Goal: Task Accomplishment & Management: Complete application form

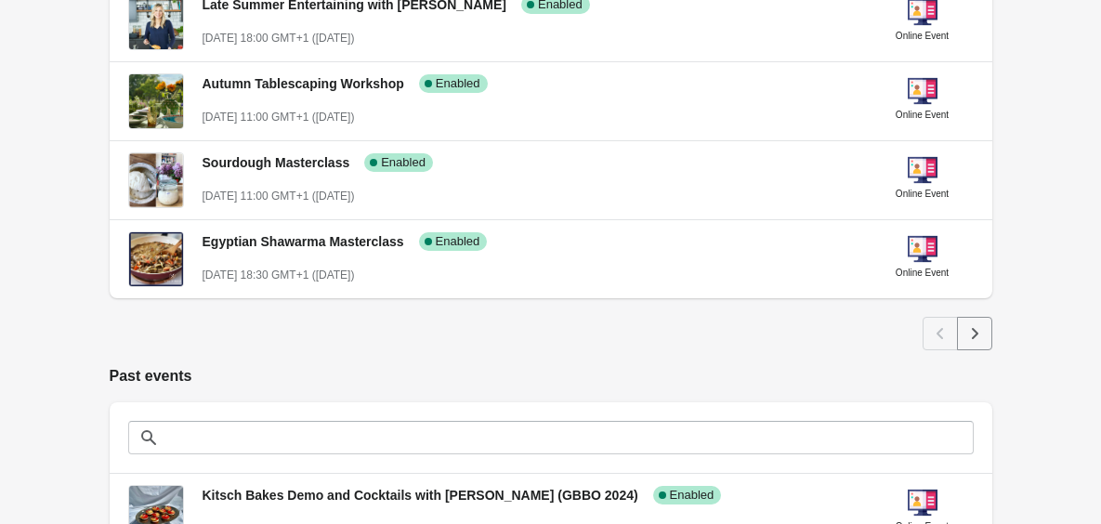
scroll to position [1006, 0]
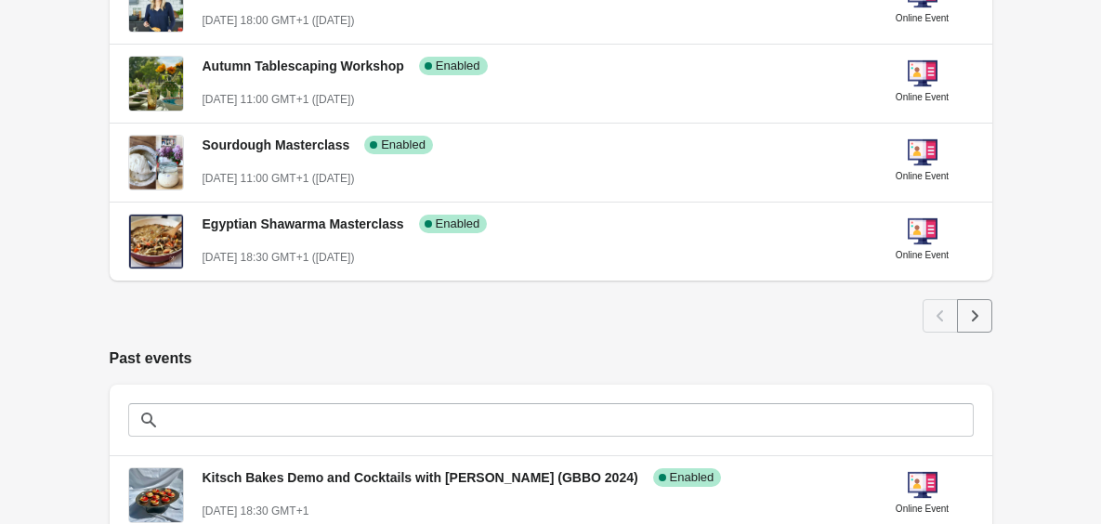
click at [975, 320] on icon "Next" at bounding box center [974, 316] width 19 height 19
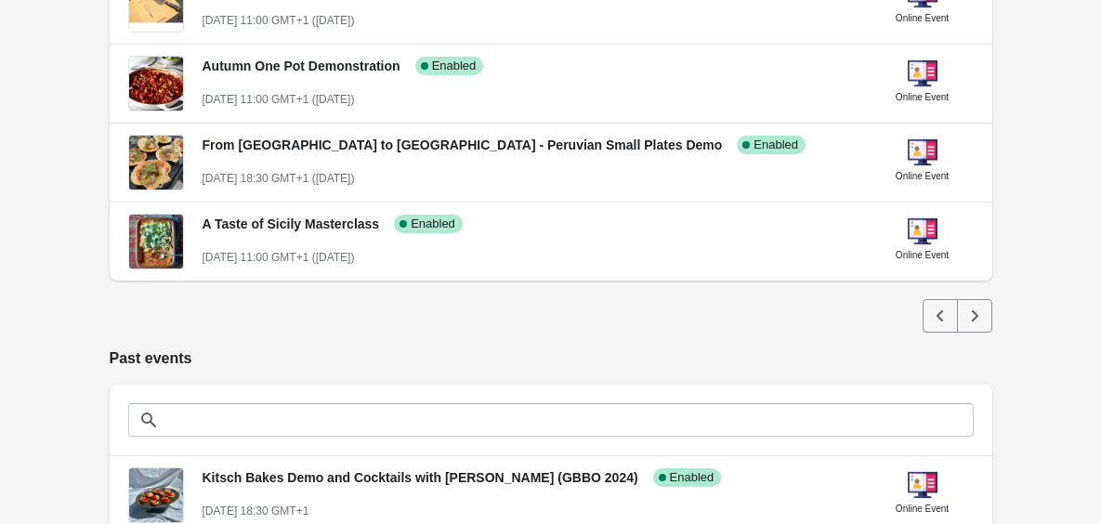
click at [975, 320] on icon "Next" at bounding box center [974, 316] width 19 height 19
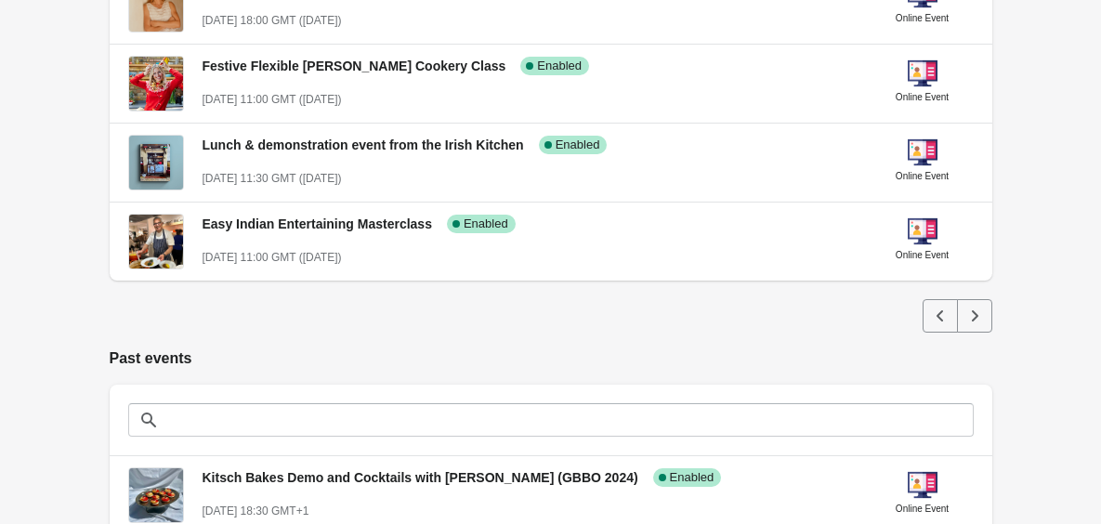
click at [975, 320] on icon "Next" at bounding box center [974, 316] width 19 height 19
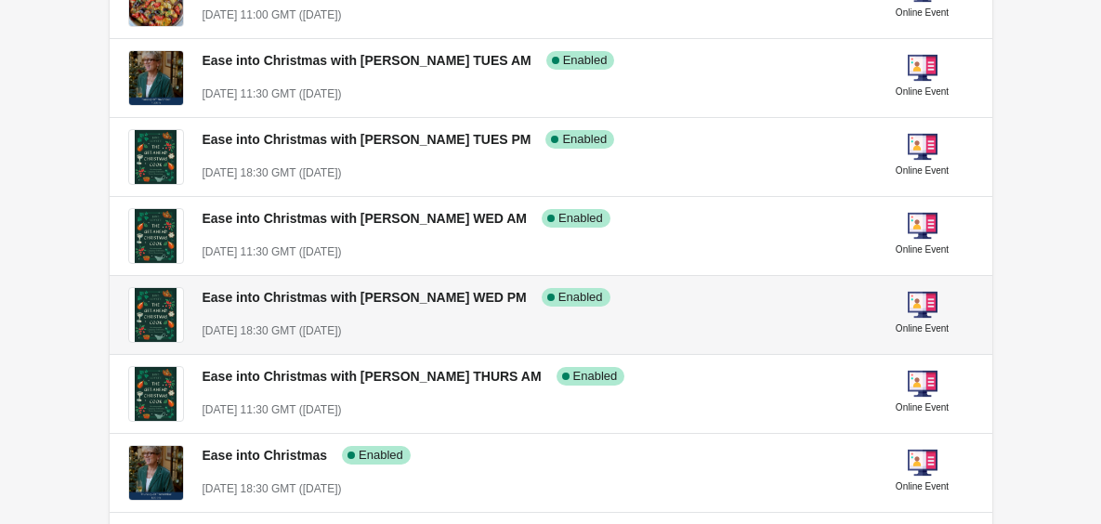
scroll to position [518, 0]
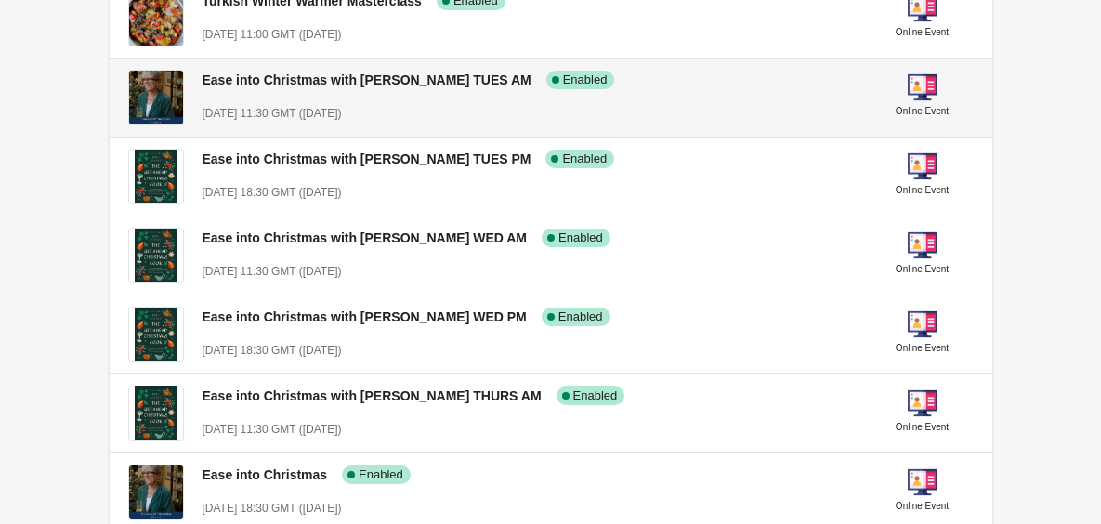
click at [805, 94] on div "Ease into Christmas with [PERSON_NAME] TUES AM Success Complete Enabled [DATE] …" at bounding box center [529, 89] width 654 height 68
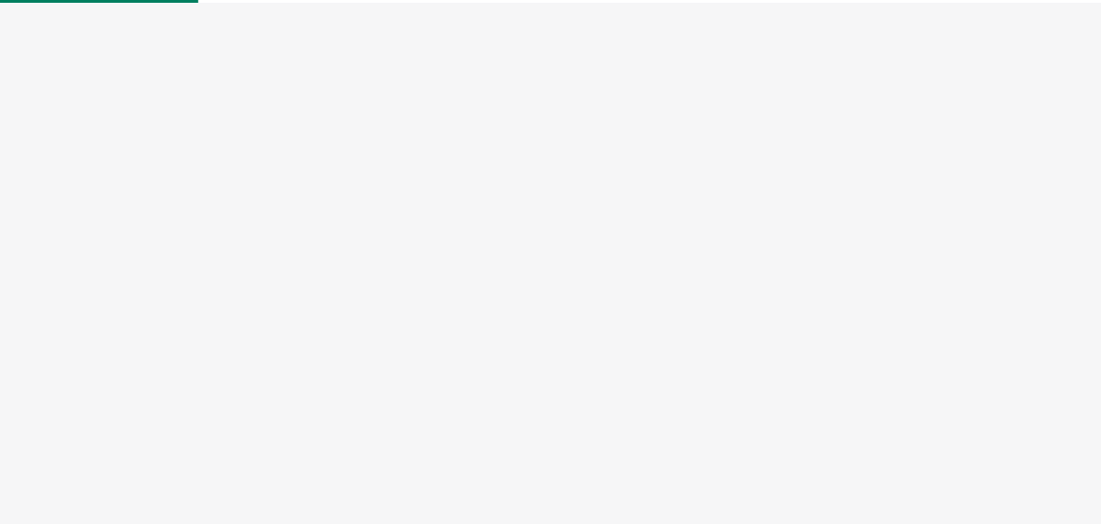
select select "US"
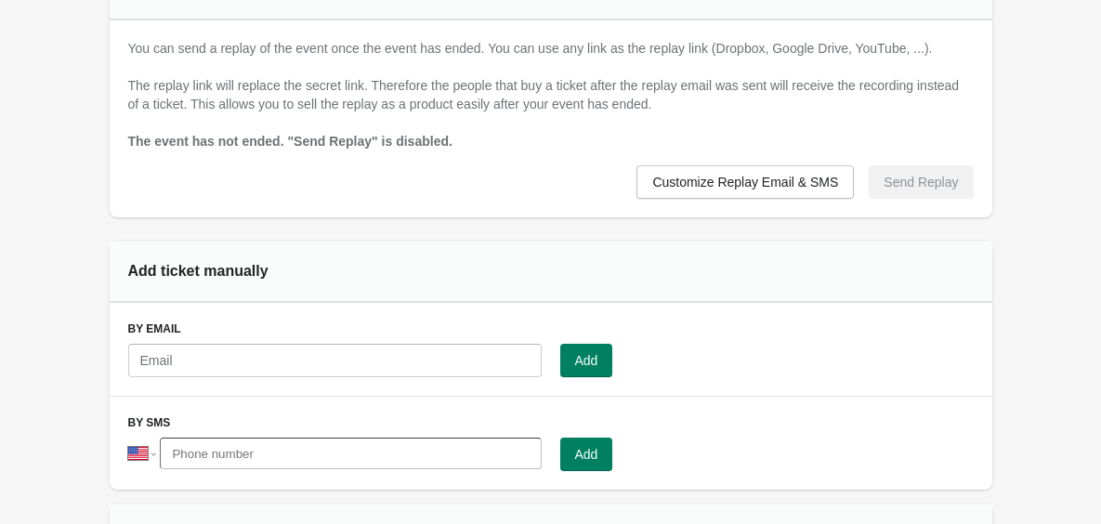
scroll to position [1221, 0]
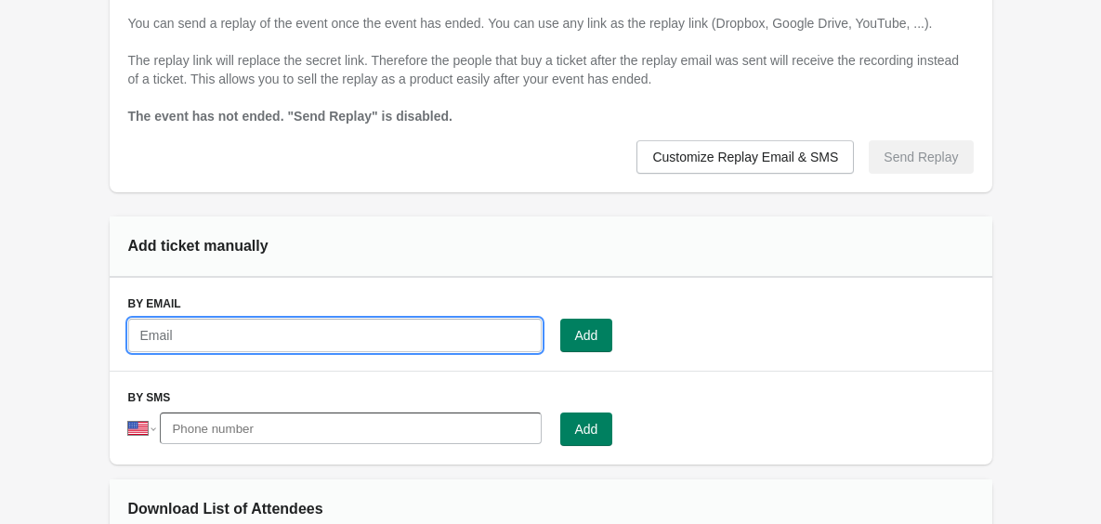
click at [392, 336] on input "text" at bounding box center [334, 335] width 413 height 33
paste input "[PERSON_NAME][EMAIL_ADDRESS][PERSON_NAME][DOMAIN_NAME]"
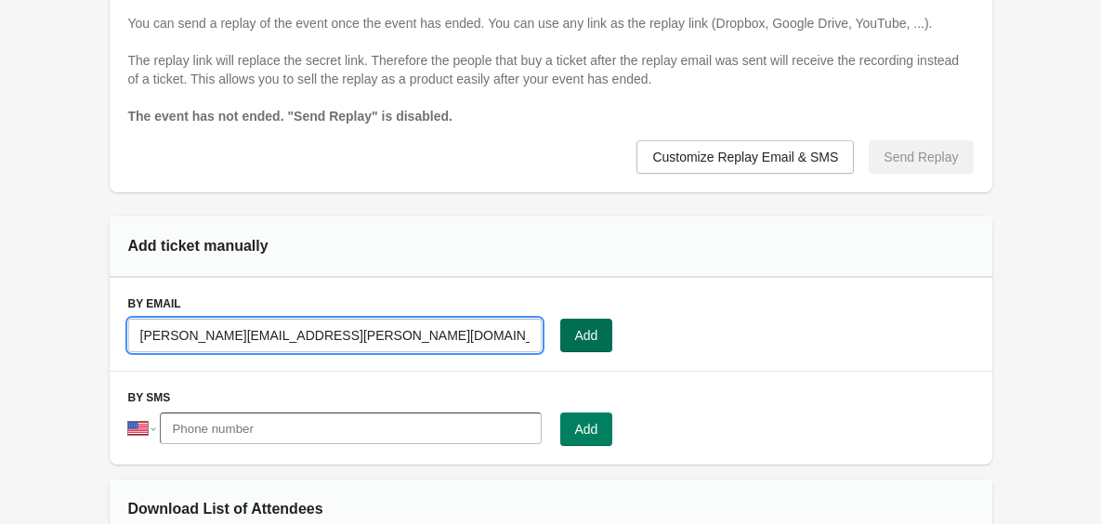
type input "[PERSON_NAME][EMAIL_ADDRESS][PERSON_NAME][DOMAIN_NAME]"
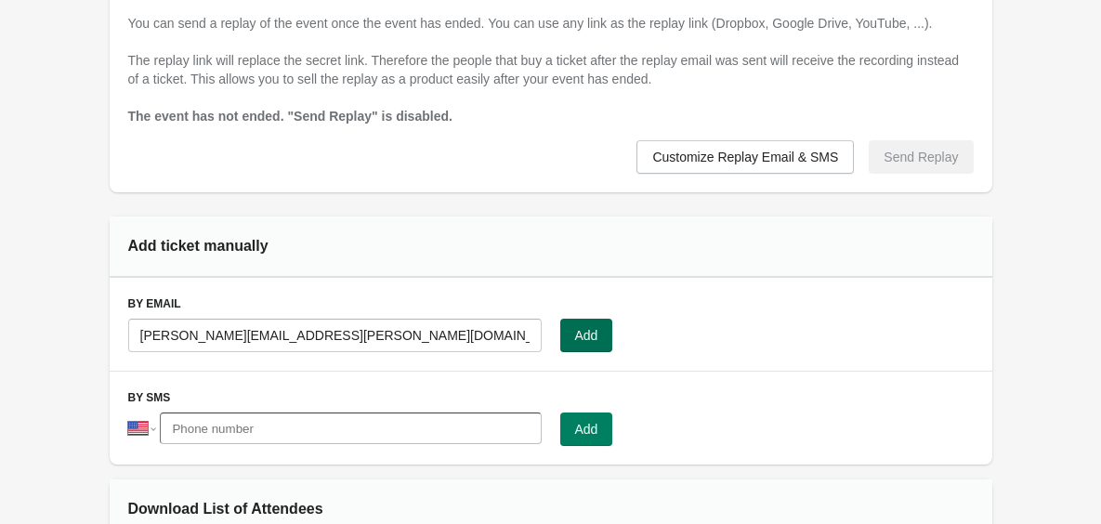
click at [589, 337] on span "Add" at bounding box center [586, 335] width 23 height 15
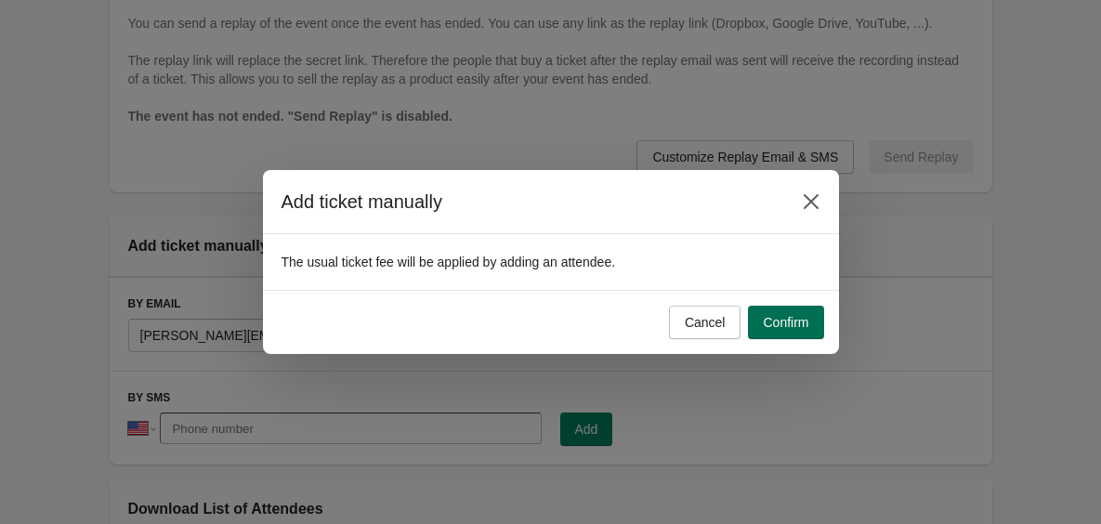
click at [809, 313] on button "Confirm" at bounding box center [785, 322] width 75 height 33
